Goal: Task Accomplishment & Management: Use online tool/utility

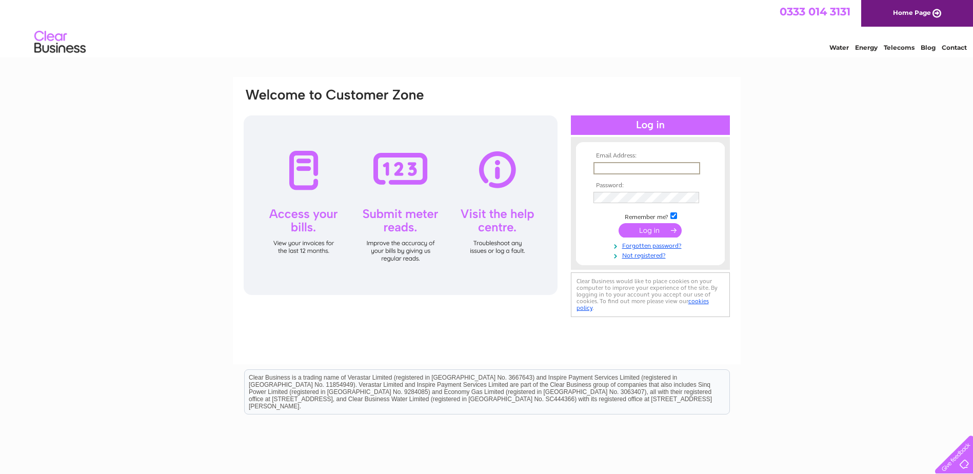
type input "gordon@wilsonsofpitlochry.co.uk"
click at [657, 235] on input "submit" at bounding box center [650, 229] width 63 height 14
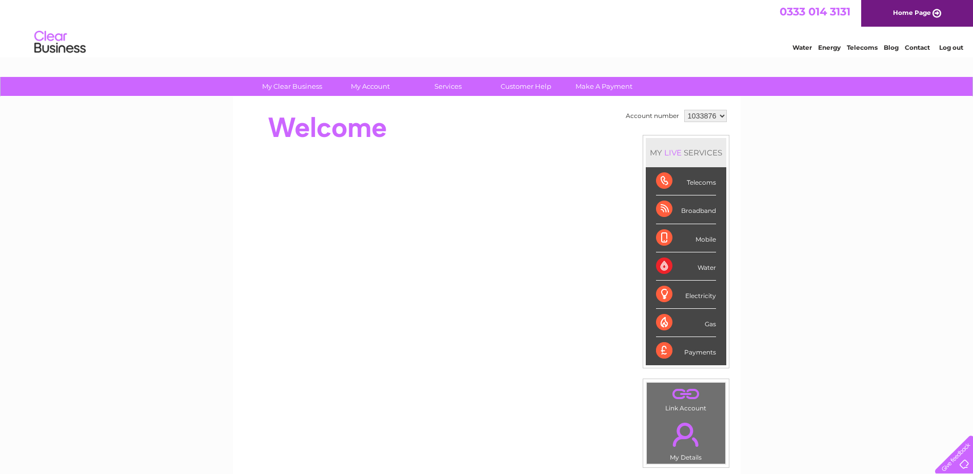
click at [699, 111] on select "1033876 1065468" at bounding box center [705, 116] width 43 height 12
select select "1065468"
click at [684, 110] on select "1033876 1065468" at bounding box center [705, 116] width 43 height 12
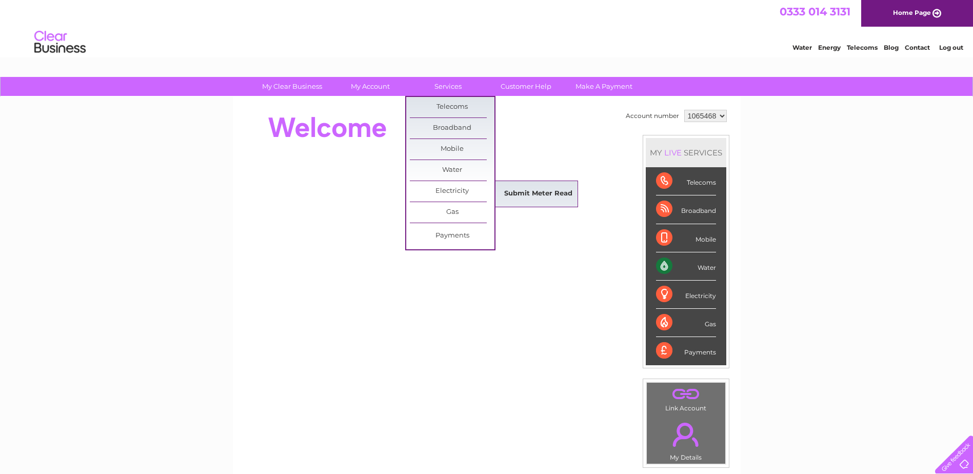
click at [538, 192] on link "Submit Meter Read" at bounding box center [538, 194] width 85 height 21
